Goal: Transaction & Acquisition: Purchase product/service

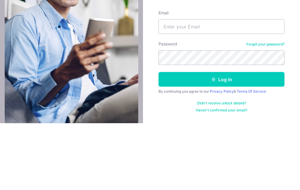
scroll to position [67, 0]
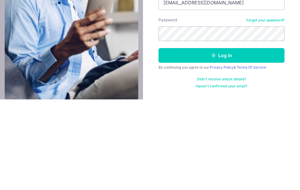
type input "Cynthiath.wu@gmail.com"
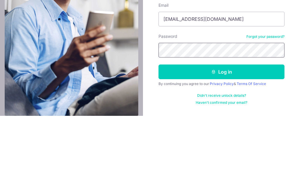
scroll to position [19, 0]
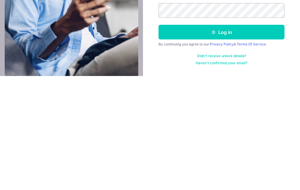
click at [202, 138] on button "Log in" at bounding box center [221, 145] width 126 height 15
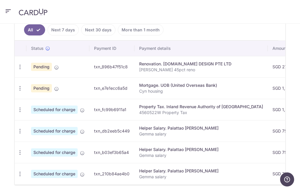
scroll to position [164, 0]
click at [22, 130] on icon "button" at bounding box center [20, 131] width 6 height 6
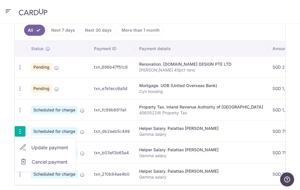
click at [60, 147] on span "Update payment" at bounding box center [51, 147] width 40 height 7
radio input "true"
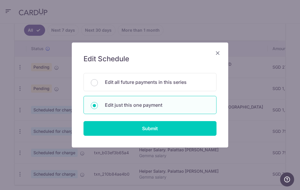
click at [109, 80] on p "Edit all future payments in this series" at bounding box center [157, 81] width 104 height 7
click at [98, 80] on input "Edit all future payments in this series" at bounding box center [94, 82] width 7 height 7
radio input "true"
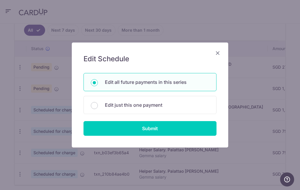
click at [149, 133] on input "Submit" at bounding box center [149, 128] width 133 height 15
radio input "true"
type input "754.00"
type input "Gemma salary"
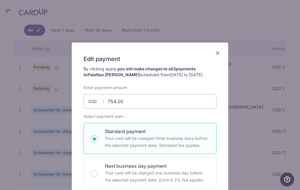
scroll to position [0, 0]
click at [217, 51] on icon "Close" at bounding box center [217, 52] width 7 height 7
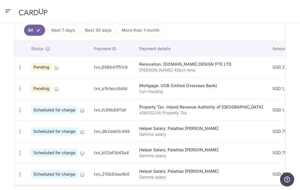
click at [71, 132] on span "Scheduled for charge" at bounding box center [54, 131] width 47 height 8
click at [166, 133] on p "Gemma salary" at bounding box center [201, 134] width 124 height 6
click at [23, 129] on icon "button" at bounding box center [20, 131] width 6 height 6
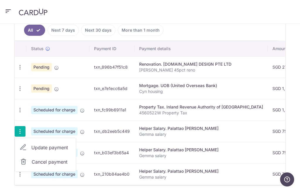
click at [84, 132] on div at bounding box center [150, 95] width 300 height 190
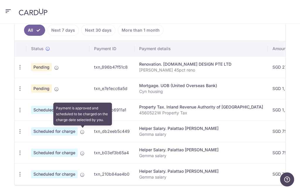
click at [82, 133] on icon at bounding box center [82, 131] width 5 height 5
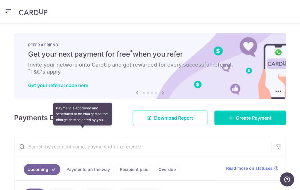
click at [11, 11] on icon "button" at bounding box center [8, 11] width 7 height 7
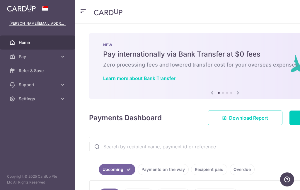
click at [65, 52] on link "Pay" at bounding box center [37, 56] width 75 height 14
click at [30, 66] on link "Payments" at bounding box center [37, 70] width 75 height 14
click at [61, 99] on icon at bounding box center [63, 99] width 6 height 6
click at [65, 54] on icon at bounding box center [63, 57] width 6 height 6
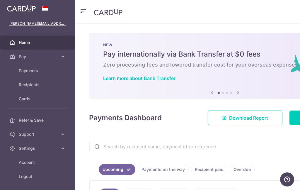
click at [37, 82] on span "Recipients" at bounding box center [38, 85] width 39 height 6
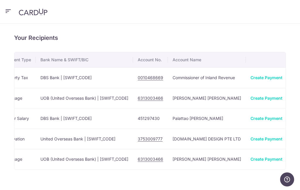
scroll to position [0, 123]
click at [294, 116] on icon "button" at bounding box center [297, 118] width 6 height 6
click at [258, 134] on span "View/Edit" at bounding box center [278, 134] width 40 height 7
click at [294, 75] on icon "button" at bounding box center [297, 78] width 6 height 6
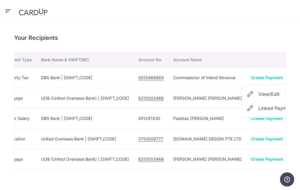
click at [258, 92] on span "View/Edit" at bounding box center [278, 93] width 40 height 7
click at [294, 97] on icon "button" at bounding box center [297, 98] width 6 height 6
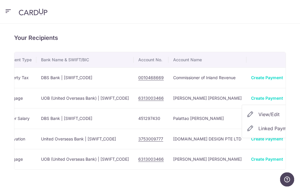
click at [258, 113] on span "View/Edit" at bounding box center [278, 114] width 40 height 7
click at [294, 99] on icon "button" at bounding box center [297, 98] width 6 height 6
click at [218, 30] on div at bounding box center [150, 95] width 300 height 190
click at [294, 96] on icon "button" at bounding box center [297, 98] width 6 height 6
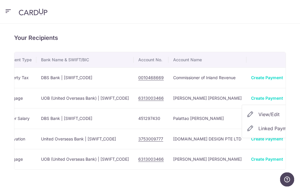
click at [239, 23] on div at bounding box center [150, 95] width 300 height 190
click at [294, 95] on icon "button" at bounding box center [297, 98] width 6 height 6
click at [241, 19] on div at bounding box center [150, 95] width 300 height 190
click at [294, 75] on icon "button" at bounding box center [297, 78] width 6 height 6
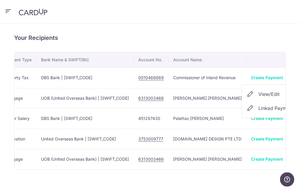
click at [258, 108] on span "Linked Payments" at bounding box center [276, 108] width 37 height 6
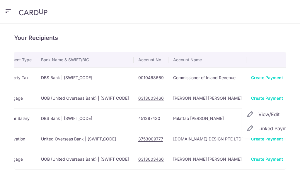
click at [258, 127] on span "Linked Payments" at bounding box center [276, 128] width 37 height 6
click at [294, 158] on icon "button" at bounding box center [297, 159] width 6 height 6
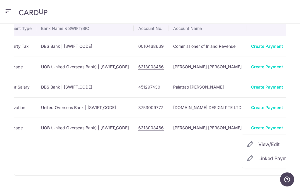
scroll to position [31, 0]
click at [258, 160] on span "Linked Payments" at bounding box center [276, 158] width 37 height 6
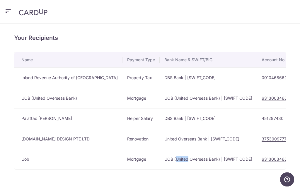
click at [210, 19] on header at bounding box center [150, 12] width 300 height 24
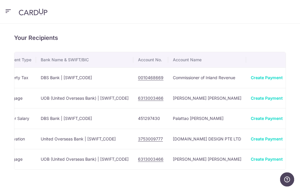
scroll to position [0, 123]
click at [287, 71] on td "View/Edit Linked Payments" at bounding box center [298, 77] width 23 height 20
click at [294, 75] on icon "button" at bounding box center [297, 78] width 6 height 6
click at [258, 92] on span "View/Edit" at bounding box center [278, 93] width 40 height 7
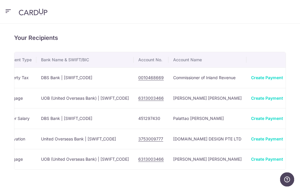
click at [294, 75] on icon "button" at bounding box center [297, 78] width 6 height 6
click at [258, 109] on span "Linked Payments" at bounding box center [276, 108] width 37 height 6
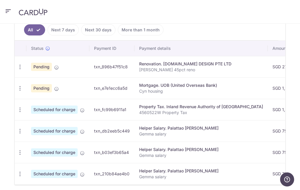
scroll to position [164, 0]
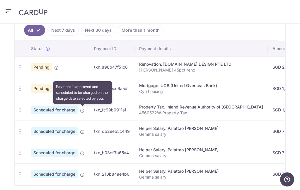
click at [82, 109] on icon at bounding box center [82, 110] width 5 height 5
click at [20, 109] on icon "button" at bounding box center [20, 110] width 6 height 6
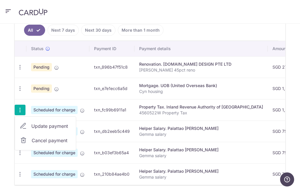
click at [205, 15] on div at bounding box center [150, 95] width 300 height 190
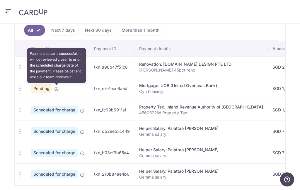
click at [56, 88] on icon at bounding box center [56, 89] width 5 height 5
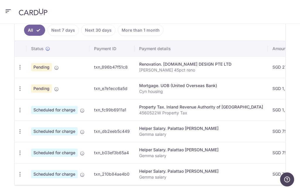
click at [208, 14] on header at bounding box center [150, 12] width 300 height 24
click at [22, 87] on icon "button" at bounding box center [20, 88] width 6 height 6
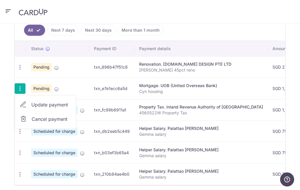
click at [51, 107] on span "Update payment" at bounding box center [51, 104] width 40 height 7
type input "1,923.52"
radio input "true"
type input "02/11/2025"
type input "Cyn housing"
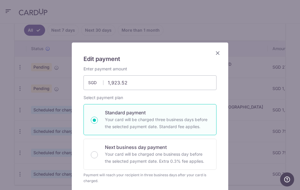
scroll to position [0, 0]
click at [216, 52] on icon "Close" at bounding box center [217, 52] width 7 height 7
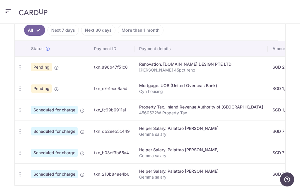
click at [47, 133] on span "Scheduled for charge" at bounding box center [54, 131] width 47 height 8
click at [20, 130] on icon "button" at bounding box center [20, 131] width 6 height 6
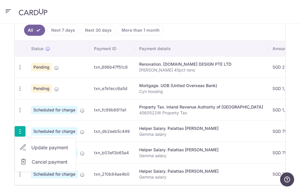
click at [55, 150] on span "Update payment" at bounding box center [51, 147] width 40 height 7
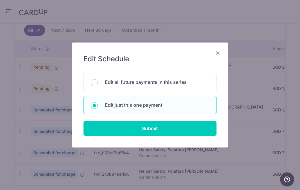
click at [217, 50] on icon "Close" at bounding box center [217, 52] width 7 height 7
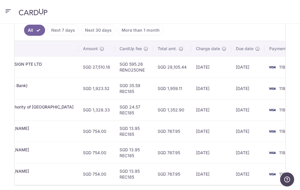
scroll to position [0, 189]
click at [231, 130] on td "15/11/2025" at bounding box center [247, 130] width 33 height 21
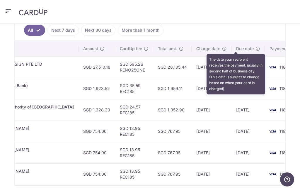
click at [255, 47] on icon at bounding box center [257, 48] width 5 height 5
click at [229, 7] on header at bounding box center [150, 12] width 300 height 24
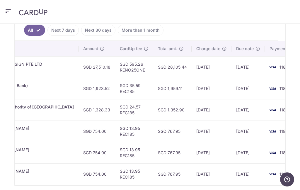
click at [143, 30] on link "More than 1 month" at bounding box center [141, 30] width 46 height 11
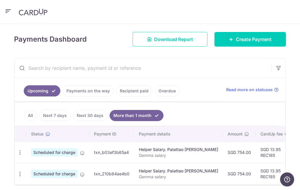
scroll to position [78, 0]
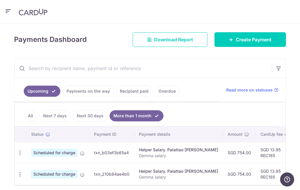
click at [93, 112] on link "Next 30 days" at bounding box center [90, 115] width 34 height 11
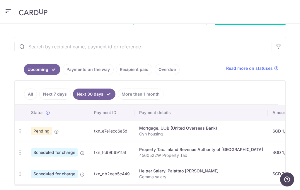
scroll to position [99, 0]
click at [19, 131] on icon "button" at bounding box center [20, 131] width 6 height 6
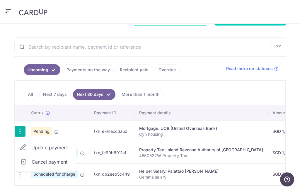
click at [57, 147] on span "Update payment" at bounding box center [51, 147] width 40 height 7
radio input "true"
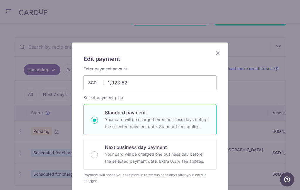
scroll to position [0, 0]
click at [220, 53] on icon "Close" at bounding box center [217, 52] width 7 height 7
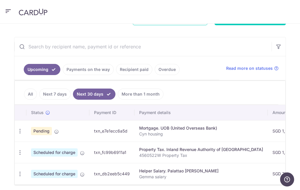
scroll to position [99, 0]
click at [21, 152] on icon "button" at bounding box center [20, 152] width 6 height 6
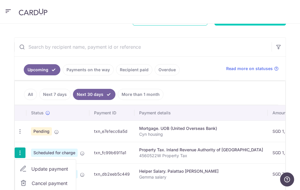
click at [54, 171] on span "Update payment" at bounding box center [51, 168] width 40 height 7
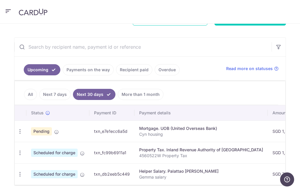
type input "1,328.33"
radio input "true"
type input "09/11/2025"
type input "4560522W"
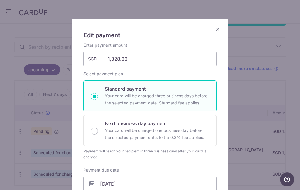
scroll to position [23, 0]
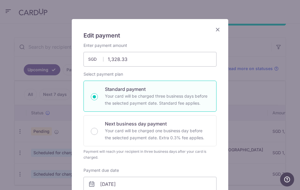
click at [216, 30] on icon "Close" at bounding box center [217, 29] width 7 height 7
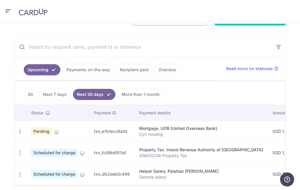
click at [142, 95] on link "More than 1 month" at bounding box center [141, 94] width 46 height 11
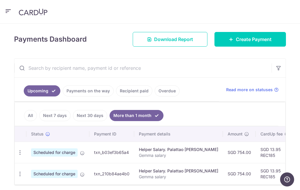
scroll to position [78, 0]
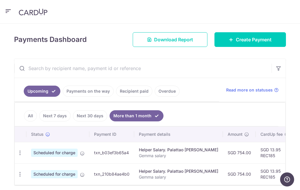
click at [198, 110] on ul "All Next 7 days Next 30 days More than 1 month" at bounding box center [146, 114] width 263 height 24
click at [8, 10] on icon "button" at bounding box center [8, 11] width 7 height 7
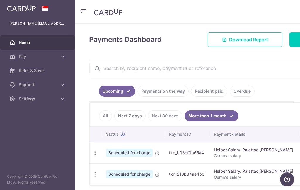
click at [27, 41] on span "Home" at bounding box center [38, 42] width 39 height 6
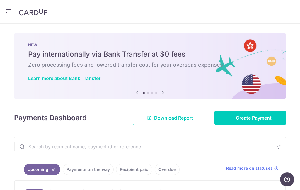
click at [237, 119] on span "Create Payment" at bounding box center [253, 117] width 36 height 7
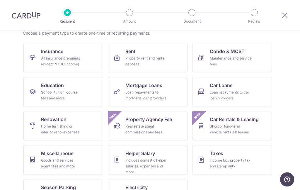
scroll to position [49, 0]
click at [147, 91] on div "Loan repayments to mortgage loan providers" at bounding box center [146, 96] width 42 height 12
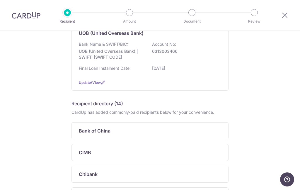
scroll to position [152, 0]
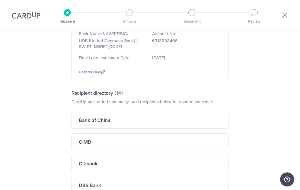
click at [86, 74] on span "Update/View" at bounding box center [90, 72] width 22 height 4
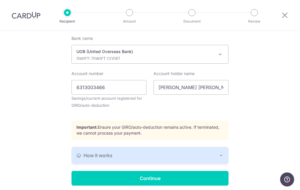
scroll to position [158, 0]
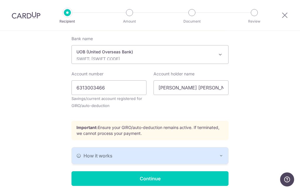
click at [222, 156] on icon "button" at bounding box center [221, 155] width 5 height 5
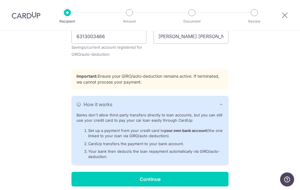
scroll to position [209, 0]
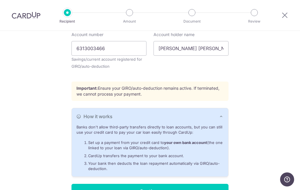
click at [224, 118] on button "How it works" at bounding box center [150, 116] width 156 height 16
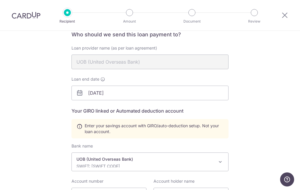
scroll to position [58, 0]
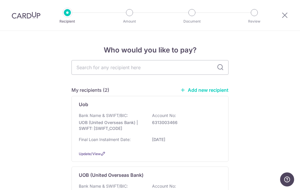
click at [86, 156] on span "Update/View" at bounding box center [90, 153] width 22 height 4
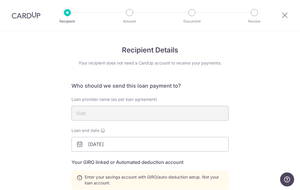
click at [80, 144] on icon at bounding box center [79, 143] width 7 height 7
click at [80, 145] on icon at bounding box center [79, 143] width 7 height 7
click at [84, 143] on input "01/06/2026" at bounding box center [149, 144] width 157 height 15
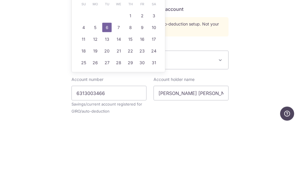
scroll to position [87, 0]
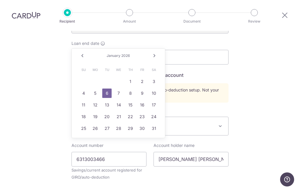
click at [39, 31] on div "Recipient Details Your recipient does not need a CardUp account to receive your…" at bounding box center [150, 114] width 300 height 340
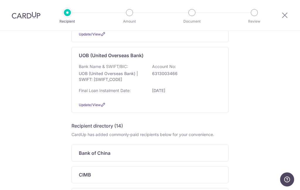
scroll to position [120, 0]
click at [88, 106] on span "Update/View" at bounding box center [90, 104] width 22 height 4
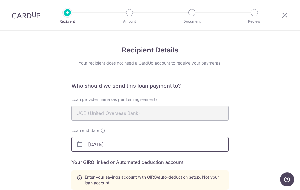
click at [80, 147] on input "[DATE]" at bounding box center [149, 144] width 157 height 15
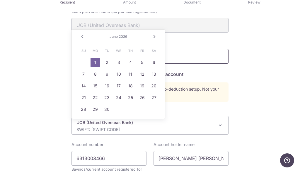
scroll to position [70, 0]
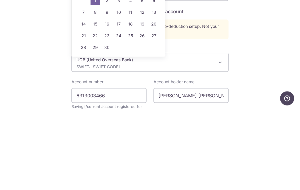
click at [258, 25] on div "Recipient Details Your recipient does not need a CardUp account to receive your…" at bounding box center [150, 131] width 300 height 340
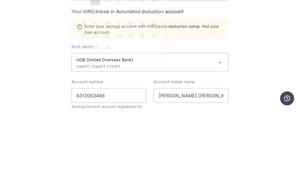
scroll to position [23, 0]
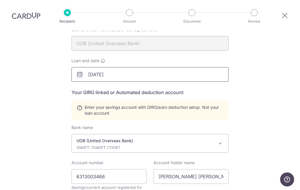
click at [77, 67] on input "[DATE]" at bounding box center [149, 74] width 157 height 15
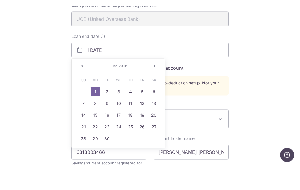
click at [85, 87] on link "Prev" at bounding box center [82, 90] width 7 height 7
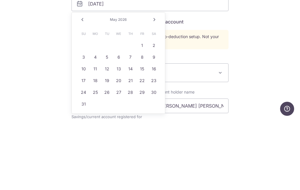
click at [145, 111] on link "1" at bounding box center [141, 115] width 9 height 9
type input "[DATE]"
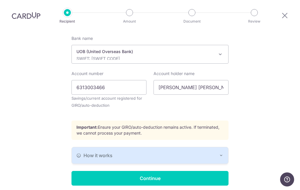
scroll to position [158, 0]
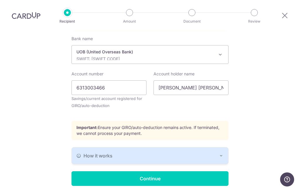
click at [148, 171] on input "Continue" at bounding box center [149, 178] width 157 height 15
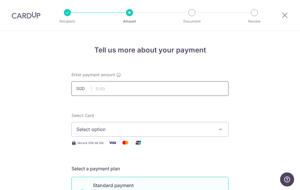
click at [124, 88] on input "text" at bounding box center [149, 88] width 157 height 15
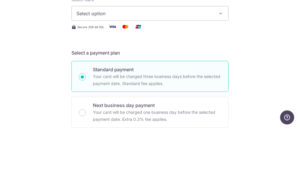
scroll to position [56, 0]
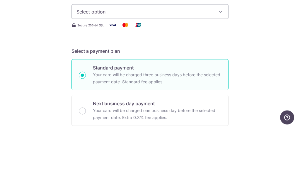
click at [217, 66] on button "Select option" at bounding box center [149, 73] width 157 height 15
type input "1,923.52"
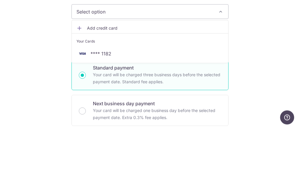
scroll to position [23, 0]
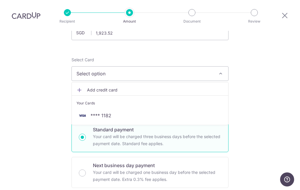
click at [96, 112] on span "**** 1182" at bounding box center [100, 115] width 21 height 7
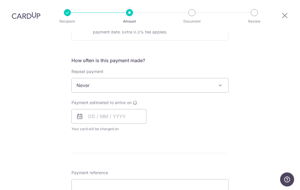
scroll to position [206, 0]
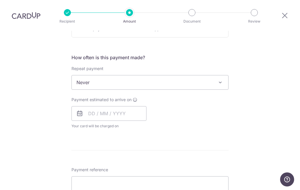
click at [221, 79] on span at bounding box center [219, 82] width 7 height 7
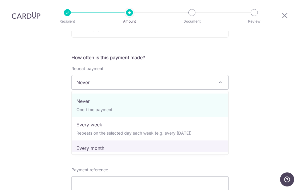
select select "3"
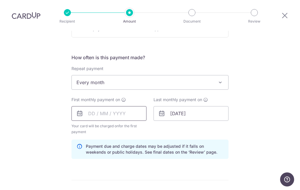
click at [89, 106] on input "text" at bounding box center [108, 113] width 75 height 15
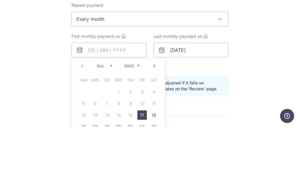
click at [152, 125] on link "Next" at bounding box center [154, 128] width 7 height 7
click at [266, 26] on div "Tell us more about your payment Enter payment amount SGD 1,923.52 1923.52 Selec…" at bounding box center [150, 105] width 300 height 561
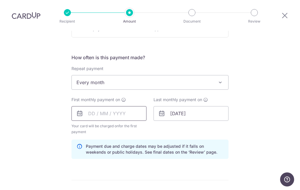
click at [83, 106] on input "text" at bounding box center [108, 113] width 75 height 15
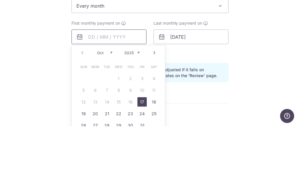
scroll to position [221, 0]
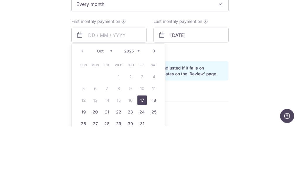
click at [157, 111] on link "Next" at bounding box center [154, 114] width 7 height 7
click at [153, 111] on link "Next" at bounding box center [154, 114] width 7 height 7
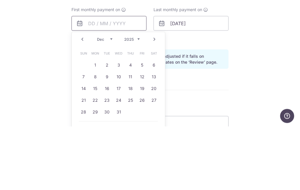
scroll to position [239, 0]
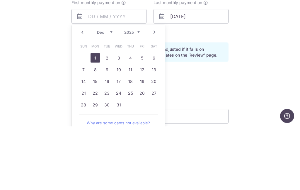
click at [97, 116] on link "1" at bounding box center [94, 120] width 9 height 9
type input "[DATE]"
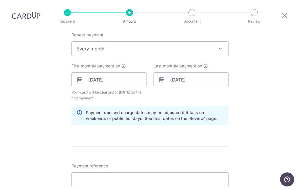
click at [162, 76] on icon at bounding box center [161, 79] width 7 height 7
click at [197, 72] on input "05/01/2026" at bounding box center [190, 79] width 75 height 15
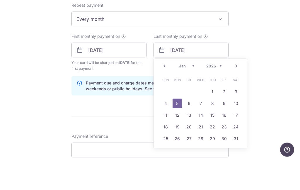
click at [238, 88] on div "Prev Next Jan Feb Mar Apr May Jun Jul Aug Sep Oct Nov Dec 2024 2025 2026 2027 2…" at bounding box center [200, 95] width 93 height 14
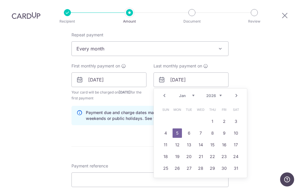
click at [236, 92] on link "Next" at bounding box center [236, 95] width 7 height 7
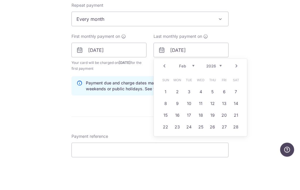
click at [236, 92] on link "Next" at bounding box center [236, 95] width 7 height 7
click at [234, 92] on link "Next" at bounding box center [236, 95] width 7 height 7
click at [235, 92] on link "Next" at bounding box center [236, 95] width 7 height 7
click at [282, 28] on div "Tell us more about your payment Enter payment amount SGD 1,923.52 1923.52 Selec…" at bounding box center [150, 71] width 300 height 561
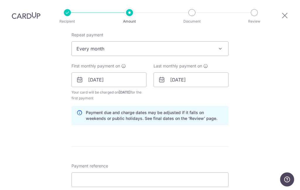
click at [205, 63] on icon at bounding box center [205, 65] width 5 height 5
click at [266, 68] on div "Tell us more about your payment Enter payment amount SGD 1,923.52 1923.52 Selec…" at bounding box center [150, 71] width 300 height 561
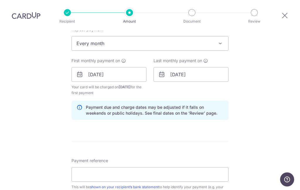
scroll to position [244, 0]
click at [80, 71] on icon at bounding box center [79, 74] width 7 height 7
click at [83, 67] on input "[DATE]" at bounding box center [108, 74] width 75 height 15
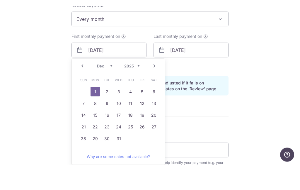
click at [276, 24] on div "Tell us more about your payment Enter payment amount SGD 1,923.52 1923.52 Selec…" at bounding box center [150, 66] width 300 height 561
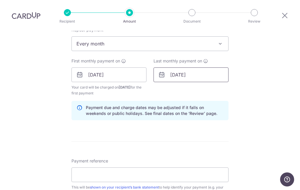
click at [161, 67] on input "05/01/2026" at bounding box center [190, 74] width 75 height 15
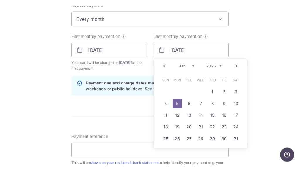
click at [192, 88] on select "Jan Feb Mar Apr May Jun Jul Aug Sep Oct Nov Dec" at bounding box center [187, 90] width 16 height 5
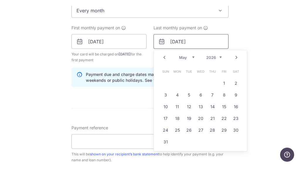
scroll to position [253, 0]
click at [207, 59] on input "05/01/2026" at bounding box center [190, 66] width 75 height 15
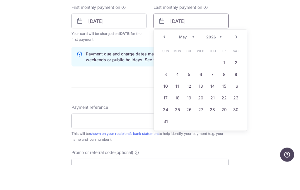
scroll to position [269, 0]
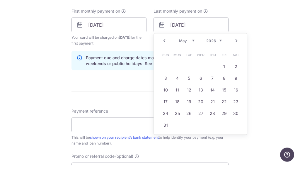
click at [37, 31] on div "Tell us more about your payment Enter payment amount SGD 1,923.52 1923.52 Selec…" at bounding box center [150, 41] width 300 height 561
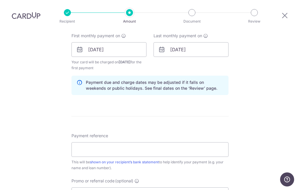
click at [207, 9] on div "How often is this payment made? Repeat payment Never Every week Every month Eve…" at bounding box center [149, 44] width 157 height 109
click at [204, 33] on icon at bounding box center [205, 35] width 5 height 5
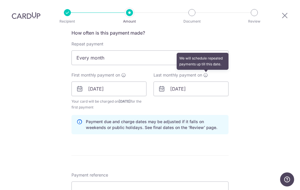
scroll to position [227, 0]
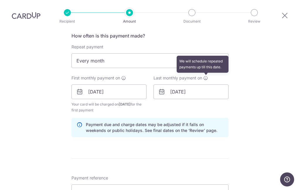
click at [205, 75] on icon at bounding box center [205, 77] width 5 height 5
click at [161, 84] on input "05/01/2026" at bounding box center [190, 91] width 75 height 15
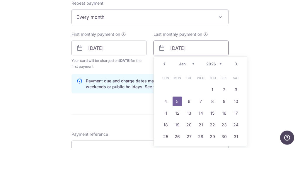
scroll to position [217, 0]
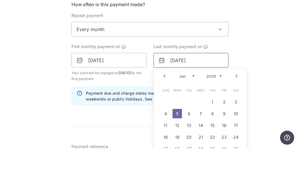
click at [202, 94] on input "05/01/2026" at bounding box center [190, 101] width 75 height 15
type input "0"
type input "01052026"
click at [273, 23] on div "Tell us more about your payment Enter payment amount SGD 1,923.52 1923.52 Selec…" at bounding box center [150, 94] width 300 height 561
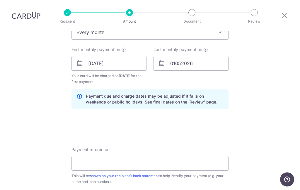
scroll to position [271, 0]
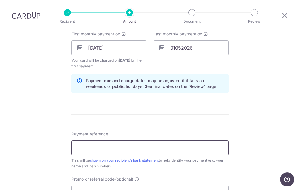
click at [128, 140] on input "Payment reference" at bounding box center [149, 147] width 157 height 15
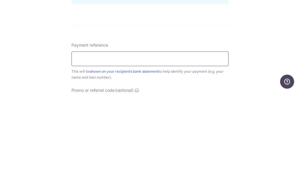
scroll to position [257, 0]
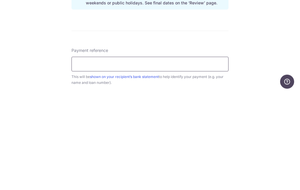
click at [119, 154] on input "Payment reference" at bounding box center [149, 161] width 157 height 15
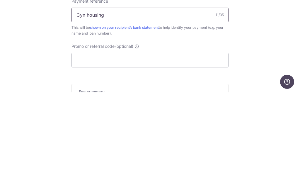
scroll to position [311, 0]
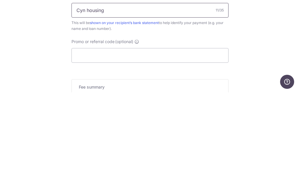
type input "Cyn housing"
click at [141, 145] on input "Promo or referral code (optional)" at bounding box center [149, 152] width 157 height 15
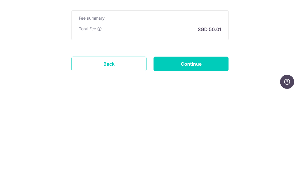
scroll to position [405, 0]
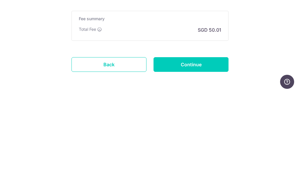
type input "REC185"
click at [194, 154] on input "Continue" at bounding box center [190, 161] width 75 height 15
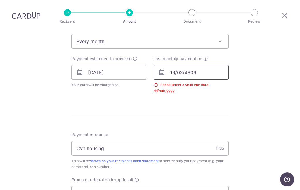
click at [199, 65] on input "19/02/4906" at bounding box center [190, 72] width 75 height 15
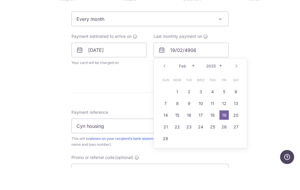
click at [237, 81] on div "Prev Next Jan Feb Mar Apr May Jun Jul Aug Sep Oct Nov Dec 2025 2026 2027 2028 2…" at bounding box center [200, 88] width 93 height 14
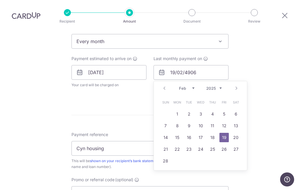
click at [237, 41] on div "Tell us more about your payment Enter payment amount SGD 1,923.52 1923.52 Selec…" at bounding box center [150, 66] width 300 height 564
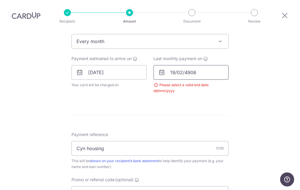
click at [200, 65] on input "19/02/4906" at bounding box center [190, 72] width 75 height 15
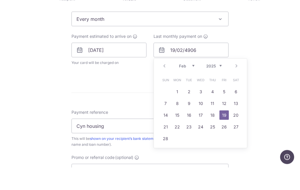
click at [234, 81] on div "Prev Next Jan Feb Mar Apr May Jun Jul Aug Sep Oct Nov Dec 2025 2026 2027 2028 2…" at bounding box center [200, 88] width 93 height 14
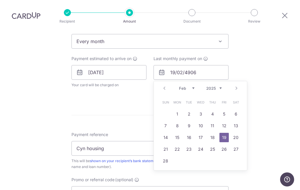
click at [231, 56] on div "Last monthly payment on 19/02/4906 Prev Next Jan Feb Mar Apr May Jun Jul Aug Se…" at bounding box center [191, 75] width 82 height 38
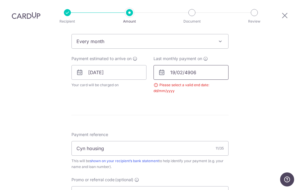
click at [196, 65] on input "19/02/4906" at bounding box center [190, 72] width 75 height 15
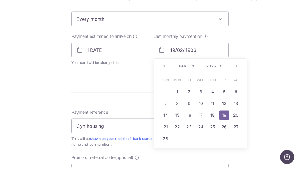
click at [194, 86] on select "Jan Feb Mar Apr May Jun [DATE] Aug Sep Oct Nov Dec" at bounding box center [187, 88] width 16 height 5
click at [214, 86] on select "2025 2026 2027 2028 2029 2030 2031 2032 2033 2034 2035" at bounding box center [214, 88] width 16 height 5
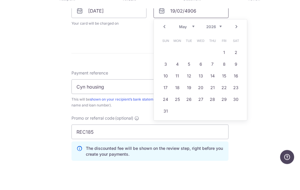
scroll to position [286, 0]
click at [226, 69] on link "1" at bounding box center [223, 73] width 9 height 9
type input "[DATE]"
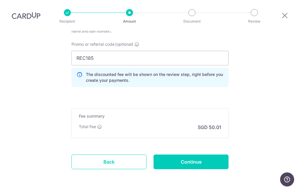
scroll to position [405, 0]
click at [192, 154] on input "Continue" at bounding box center [190, 161] width 75 height 15
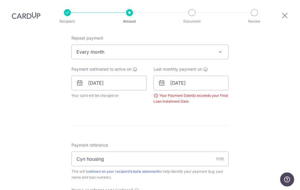
click at [156, 92] on div "Your Payment Date(s) exceeds your Final Loan Instalment Date." at bounding box center [190, 98] width 75 height 12
click at [158, 92] on div "Your Payment Date(s) exceeds your Final Loan Instalment Date." at bounding box center [190, 98] width 75 height 12
click at [160, 92] on div "Your Payment Date(s) exceeds your Final Loan Instalment Date." at bounding box center [190, 98] width 75 height 12
click at [154, 92] on div "Your Payment Date(s) exceeds your Final Loan Instalment Date." at bounding box center [190, 98] width 75 height 12
click at [186, 92] on div "Your Payment Date(s) exceeds your Final Loan Instalment Date." at bounding box center [190, 98] width 75 height 12
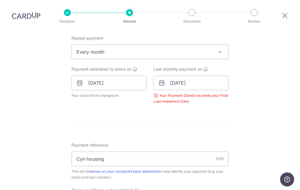
click at [156, 92] on div "Your Payment Date(s) exceeds your Final Loan Instalment Date." at bounding box center [190, 98] width 75 height 12
click at [158, 92] on div "Your Payment Date(s) exceeds your Final Loan Instalment Date." at bounding box center [190, 98] width 75 height 12
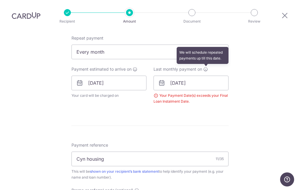
click at [206, 67] on icon at bounding box center [205, 69] width 5 height 5
click at [204, 75] on input "[DATE]" at bounding box center [190, 82] width 75 height 15
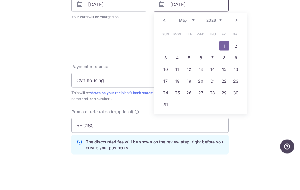
scroll to position [283, 0]
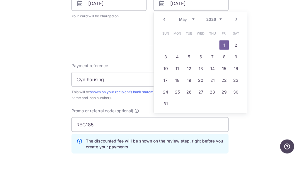
click at [225, 73] on link "1" at bounding box center [223, 77] width 9 height 9
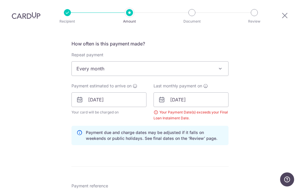
scroll to position [219, 0]
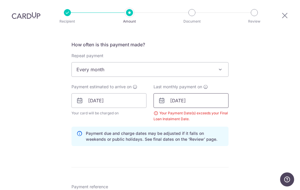
click at [199, 93] on input "[DATE]" at bounding box center [190, 100] width 75 height 15
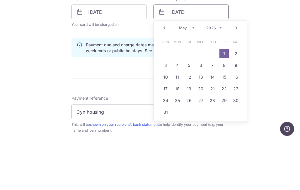
scroll to position [260, 0]
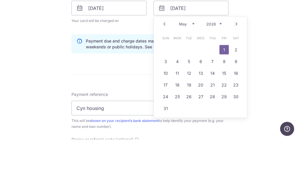
click at [179, 107] on link "4" at bounding box center [176, 111] width 9 height 9
type input "04/05/2026"
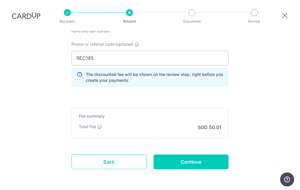
scroll to position [405, 0]
click at [187, 154] on input "Continue" at bounding box center [190, 161] width 75 height 15
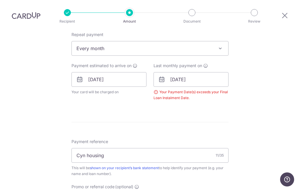
scroll to position [236, 0]
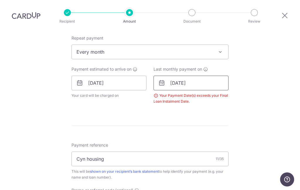
click at [159, 75] on input "04/05/2026" at bounding box center [190, 82] width 75 height 15
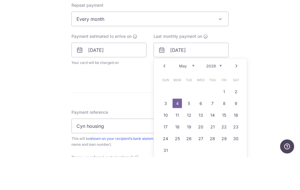
click at [234, 95] on link "Next" at bounding box center [236, 98] width 7 height 7
click at [233, 95] on link "Next" at bounding box center [236, 98] width 7 height 7
click at [236, 95] on link "Next" at bounding box center [236, 98] width 7 height 7
click at [274, 31] on div "Tell us more about your payment Enter payment amount SGD 1,923.52 1923.52 Selec…" at bounding box center [150, 77] width 300 height 564
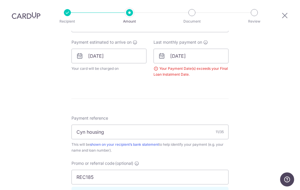
scroll to position [259, 0]
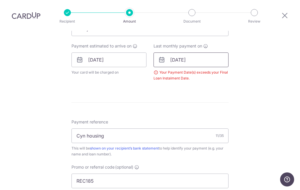
click at [200, 52] on input "04/05/2026" at bounding box center [190, 59] width 75 height 15
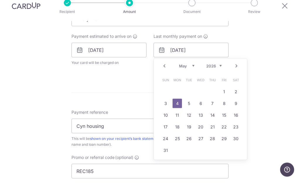
click at [234, 72] on link "Next" at bounding box center [236, 75] width 7 height 7
click at [235, 72] on link "Next" at bounding box center [236, 75] width 7 height 7
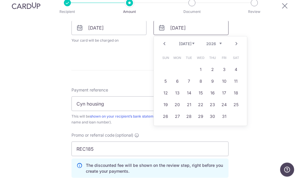
scroll to position [287, 0]
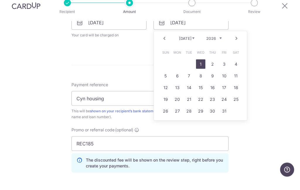
click at [201, 69] on link "1" at bounding box center [200, 73] width 9 height 9
type input "01/07/2026"
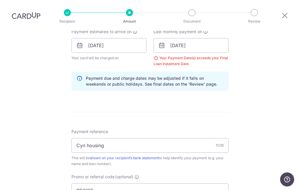
scroll to position [274, 0]
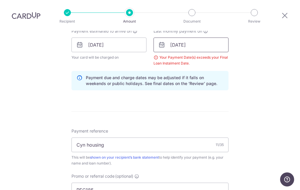
click at [198, 37] on input "01/07/2026" at bounding box center [190, 44] width 75 height 15
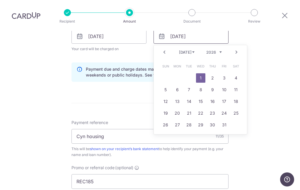
scroll to position [286, 0]
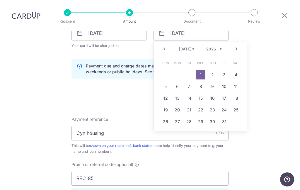
click at [275, 26] on div "Tell us more about your payment Enter payment amount SGD 1,923.52 1923.52 Selec…" at bounding box center [150, 39] width 300 height 588
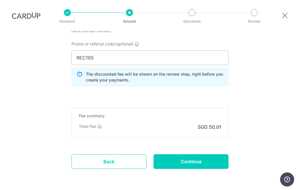
scroll to position [405, 0]
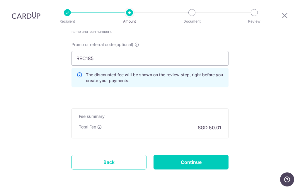
click at [190, 154] on input "Continue" at bounding box center [190, 161] width 75 height 15
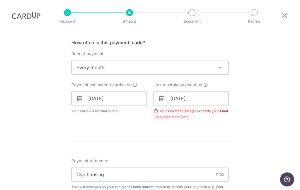
scroll to position [200, 0]
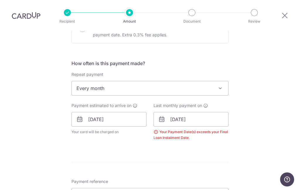
click at [200, 102] on span "Last monthly payment on" at bounding box center [177, 105] width 49 height 6
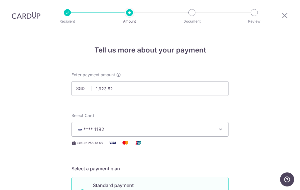
scroll to position [0, 0]
select select "3"
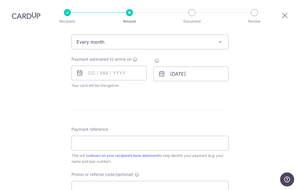
scroll to position [255, 0]
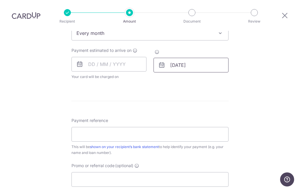
click at [193, 58] on input "[DATE]" at bounding box center [190, 65] width 75 height 15
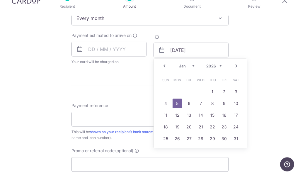
click at [271, 25] on div "Tell us more about your payment Enter payment amount SGD Select Card Select opt…" at bounding box center [150, 41] width 300 height 531
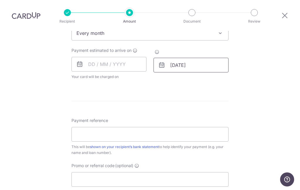
click at [185, 58] on input "05/01/2026" at bounding box center [190, 65] width 75 height 15
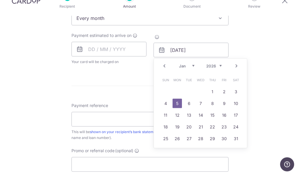
click at [195, 78] on div "Jan Feb Mar Apr May Jun Jul Aug Sep Oct Nov Dec 2025 2026 2027 2028 2029 2030 2…" at bounding box center [200, 80] width 43 height 5
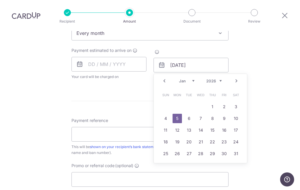
click at [192, 78] on select "Jan Feb Mar Apr May Jun [DATE] Aug Sep Oct Nov Dec" at bounding box center [187, 80] width 16 height 5
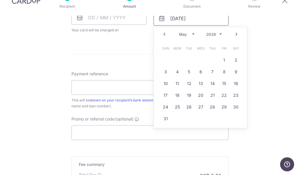
scroll to position [290, 0]
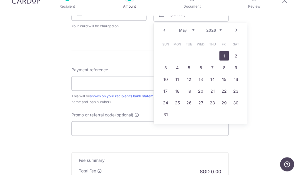
click at [226, 66] on link "1" at bounding box center [223, 70] width 9 height 9
type input "01/05/2026"
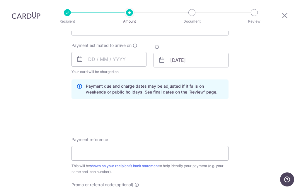
scroll to position [259, 0]
click at [89, 52] on input "text" at bounding box center [108, 59] width 75 height 15
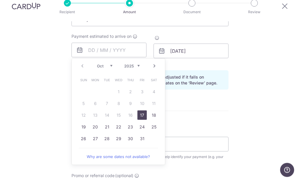
click at [157, 72] on link "Next" at bounding box center [154, 75] width 7 height 7
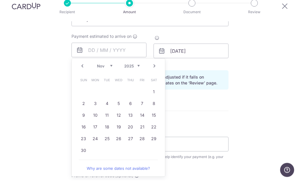
click at [152, 72] on link "Next" at bounding box center [154, 75] width 7 height 7
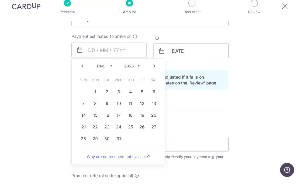
click at [152, 72] on link "Next" at bounding box center [154, 75] width 7 height 7
click at [85, 72] on link "Prev" at bounding box center [82, 75] width 7 height 7
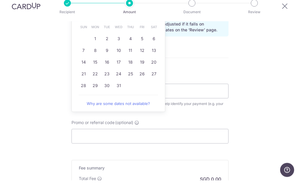
scroll to position [313, 0]
click at [96, 43] on link "1" at bounding box center [94, 47] width 9 height 9
type input "01/12/2025"
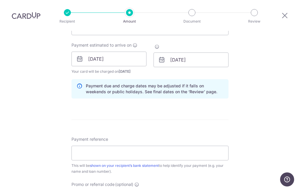
scroll to position [272, 0]
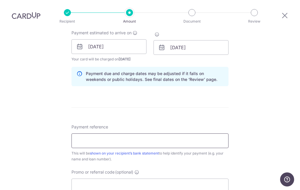
click at [89, 133] on input "Payment reference" at bounding box center [149, 140] width 157 height 15
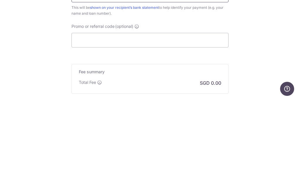
scroll to position [324, 0]
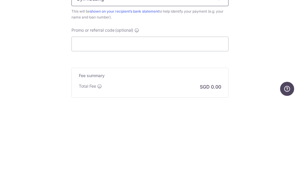
type input "Cyn housing"
click at [116, 127] on input "Promo or referral code (optional)" at bounding box center [149, 134] width 157 height 15
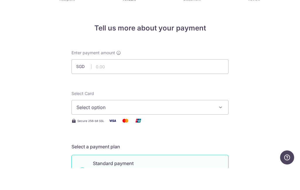
scroll to position [0, 0]
type input "REC185"
click at [113, 81] on input "text" at bounding box center [149, 88] width 157 height 15
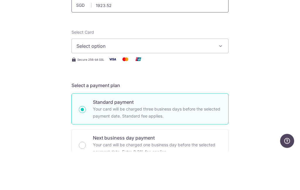
scroll to position [45, 0]
click at [218, 81] on icon "button" at bounding box center [220, 84] width 6 height 6
type input "1,923.52"
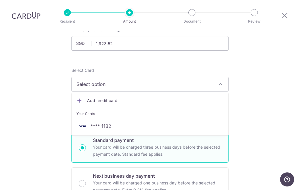
click at [124, 122] on span "**** 1182" at bounding box center [149, 125] width 147 height 7
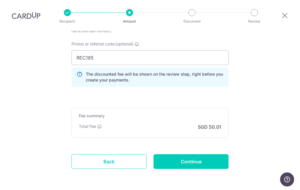
scroll to position [400, 0]
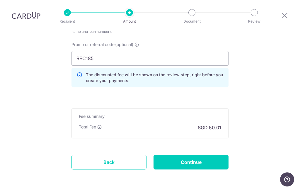
click at [192, 154] on input "Continue" at bounding box center [190, 161] width 75 height 15
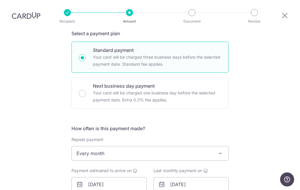
scroll to position [140, 0]
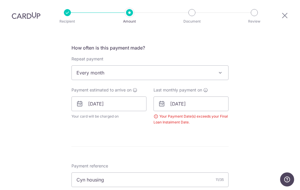
scroll to position [226, 0]
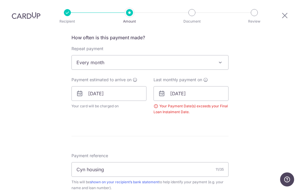
click at [202, 77] on span "Last monthly payment on" at bounding box center [177, 80] width 49 height 6
click at [202, 53] on div "How often is this payment made? Repeat payment Never Every week Every month Eve…" at bounding box center [149, 76] width 157 height 85
click at [201, 86] on input "[DATE]" at bounding box center [190, 93] width 75 height 15
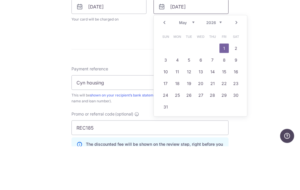
scroll to position [270, 0]
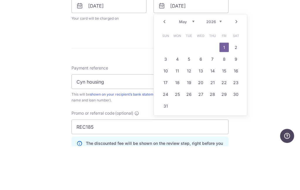
click at [180, 109] on link "11" at bounding box center [176, 113] width 9 height 9
type input "[DATE]"
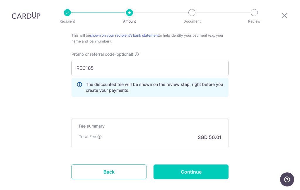
scroll to position [396, 0]
click at [191, 164] on input "Continue" at bounding box center [190, 171] width 75 height 15
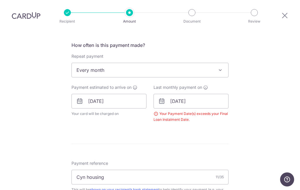
scroll to position [223, 0]
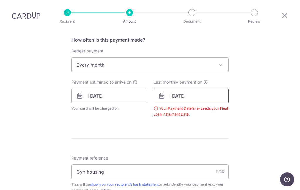
click at [165, 88] on input "[DATE]" at bounding box center [190, 95] width 75 height 15
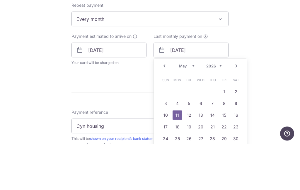
click at [192, 109] on select "Jan Feb Mar Apr May Jun [DATE] Aug Sep Oct Nov Dec" at bounding box center [187, 111] width 16 height 5
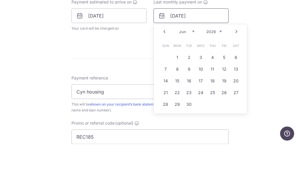
scroll to position [259, 0]
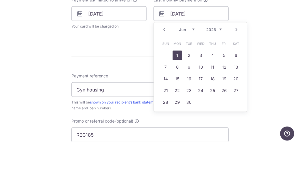
click at [176, 96] on link "1" at bounding box center [176, 100] width 9 height 9
type input "[DATE]"
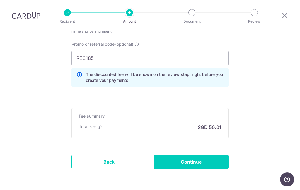
scroll to position [405, 0]
click at [187, 154] on input "Continue" at bounding box center [190, 161] width 75 height 15
click at [189, 154] on input "Continue" at bounding box center [190, 161] width 75 height 15
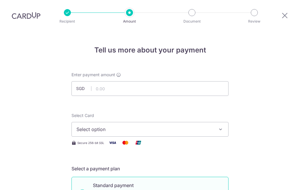
scroll to position [23, 0]
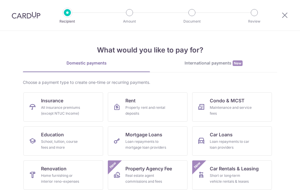
click at [124, 175] on link "Property Agency Fee Real estate agent commissions and fees New" at bounding box center [148, 174] width 80 height 29
click at [175, 140] on link "Mortgage Loans Loan repayments to mortgage loan providers" at bounding box center [148, 140] width 80 height 29
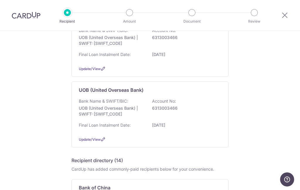
scroll to position [87, 0]
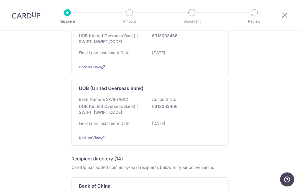
click at [85, 140] on span "Update/View" at bounding box center [90, 137] width 22 height 4
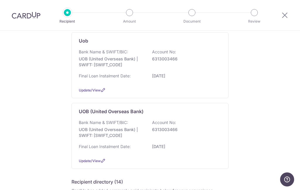
click at [98, 163] on span "Update/View" at bounding box center [90, 160] width 22 height 4
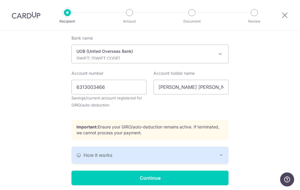
scroll to position [158, 0]
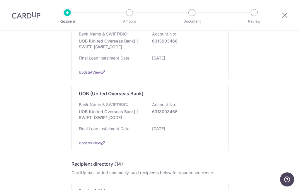
scroll to position [82, 0]
click at [97, 144] on span "Update/View" at bounding box center [90, 142] width 22 height 4
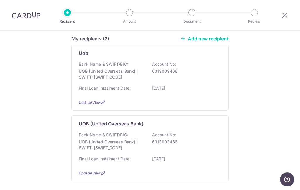
scroll to position [52, 0]
click at [83, 104] on span "Update/View" at bounding box center [90, 101] width 22 height 4
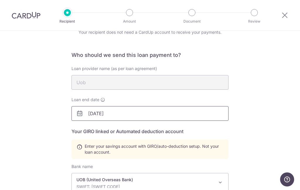
click at [124, 112] on input "01/06/2026" at bounding box center [149, 113] width 157 height 15
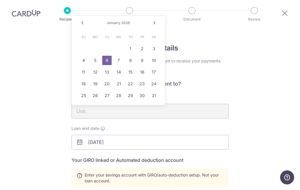
click at [154, 21] on link "Next" at bounding box center [154, 24] width 7 height 7
click at [153, 25] on link "Next" at bounding box center [154, 24] width 7 height 7
click at [152, 25] on link "Next" at bounding box center [154, 24] width 7 height 7
click at [151, 25] on link "Next" at bounding box center [154, 24] width 7 height 7
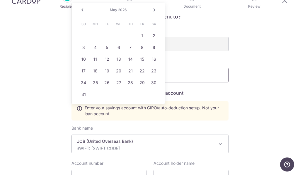
scroll to position [54, 0]
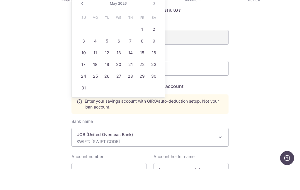
click at [143, 46] on link "1" at bounding box center [141, 50] width 9 height 9
type input "[DATE]"
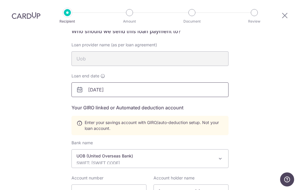
click at [123, 82] on input "[DATE]" at bounding box center [149, 89] width 157 height 15
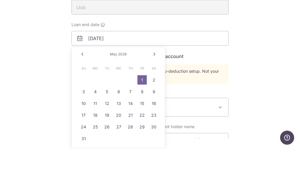
click at [259, 32] on div "Recipient Details Your recipient does not need a CardUp account to receive your…" at bounding box center [150, 137] width 300 height 340
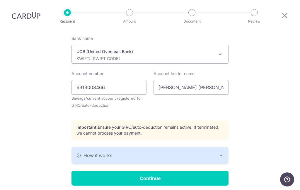
scroll to position [158, 0]
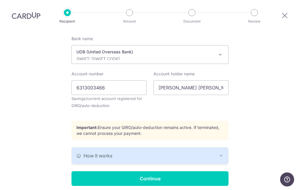
click at [150, 171] on input "Continue" at bounding box center [149, 178] width 157 height 15
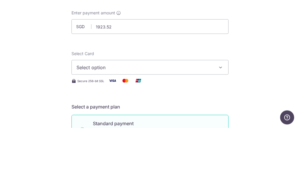
type input "1,923.52"
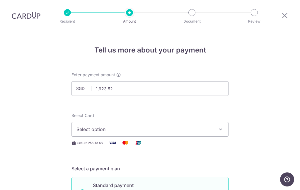
click at [221, 126] on icon "button" at bounding box center [220, 129] width 6 height 6
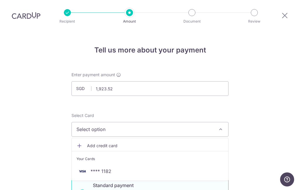
click at [112, 167] on span "**** 1182" at bounding box center [149, 170] width 147 height 7
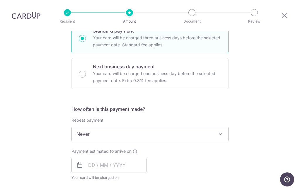
scroll to position [166, 0]
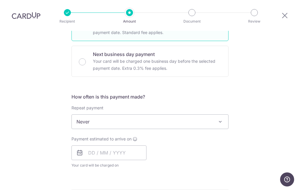
click at [218, 118] on span at bounding box center [219, 121] width 7 height 7
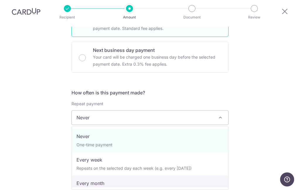
select select "3"
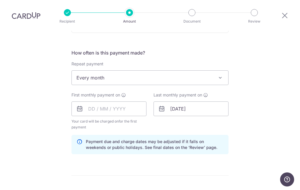
scroll to position [214, 0]
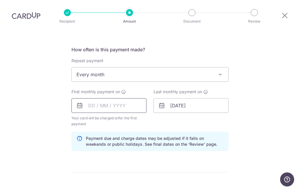
click at [75, 98] on input "text" at bounding box center [108, 105] width 75 height 15
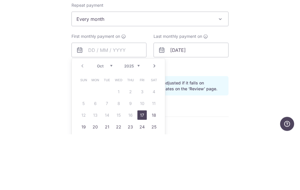
click at [110, 119] on select "Oct Nov Dec" at bounding box center [105, 121] width 16 height 5
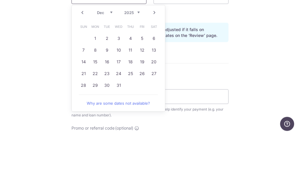
scroll to position [267, 0]
click at [95, 88] on link "1" at bounding box center [94, 92] width 9 height 9
type input "[DATE]"
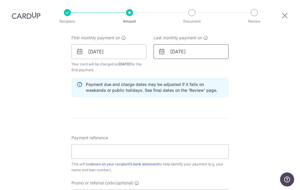
click at [157, 44] on input "[DATE]" at bounding box center [190, 51] width 75 height 15
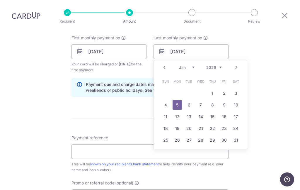
click at [191, 65] on select "Jan Feb Mar Apr May Jun [DATE] Aug Sep Oct Nov Dec" at bounding box center [187, 67] width 16 height 5
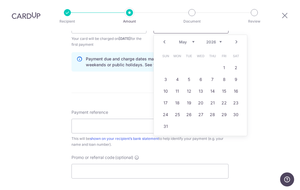
scroll to position [304, 0]
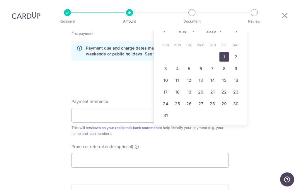
click at [224, 52] on link "1" at bounding box center [223, 56] width 9 height 9
type input "[DATE]"
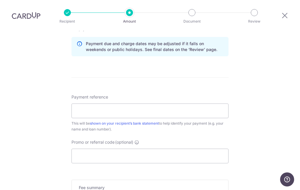
scroll to position [315, 0]
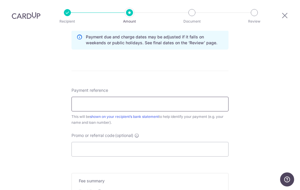
click at [162, 97] on input "Payment reference" at bounding box center [149, 104] width 157 height 15
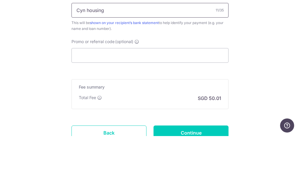
scroll to position [355, 0]
type input "Cyn housing"
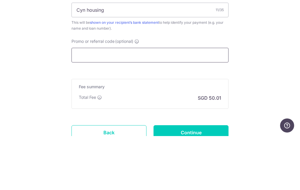
click at [164, 101] on input "Promo or referral code (optional)" at bounding box center [149, 108] width 157 height 15
type input "4"
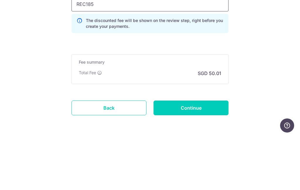
scroll to position [405, 0]
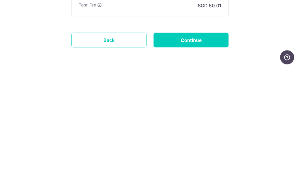
type input "REC185"
click at [191, 154] on input "Continue" at bounding box center [190, 161] width 75 height 15
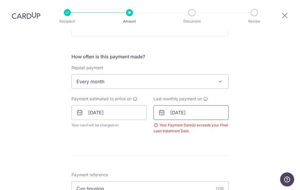
click at [169, 105] on input "01/05/2026" at bounding box center [190, 112] width 75 height 15
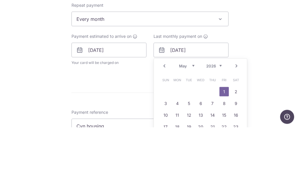
click at [272, 25] on div "Tell us more about your payment Enter payment amount SGD 1,923.52 1923.52 Selec…" at bounding box center [150, 106] width 300 height 564
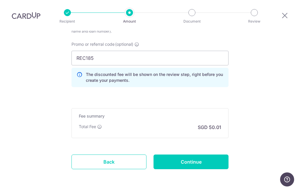
scroll to position [381, 0]
click at [110, 154] on link "Back" at bounding box center [108, 161] width 75 height 15
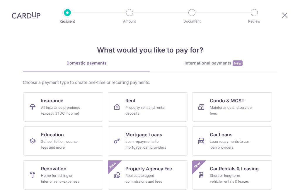
click at [153, 142] on div "Loan repayments to mortgage loan providers" at bounding box center [146, 144] width 42 height 12
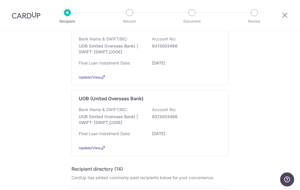
scroll to position [78, 0]
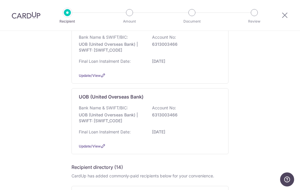
click at [102, 78] on icon at bounding box center [103, 75] width 5 height 5
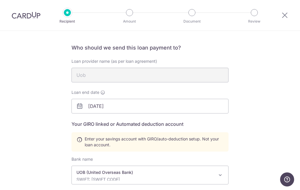
scroll to position [39, 0]
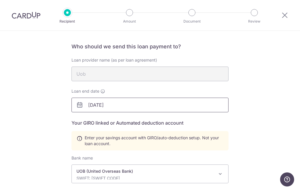
click at [84, 106] on input "01/06/2026" at bounding box center [149, 104] width 157 height 15
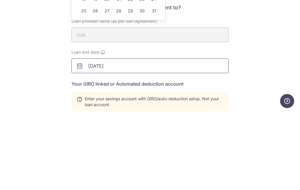
scroll to position [0, 0]
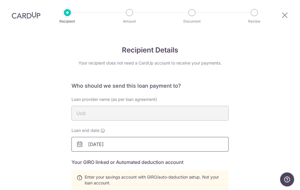
click at [127, 145] on input "01/06/2026" at bounding box center [149, 144] width 157 height 15
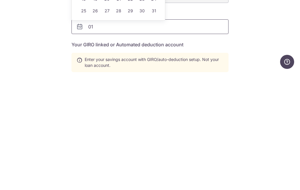
type input "0"
click at [82, 140] on icon at bounding box center [79, 143] width 7 height 7
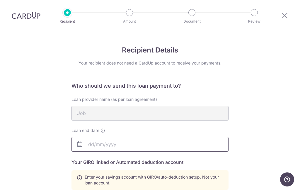
click at [78, 137] on input "text" at bounding box center [149, 144] width 157 height 15
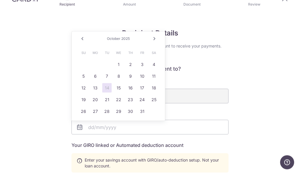
click at [153, 52] on link "Next" at bounding box center [154, 55] width 7 height 7
click at [154, 52] on link "Next" at bounding box center [154, 55] width 7 height 7
click at [153, 52] on link "Next" at bounding box center [154, 55] width 7 height 7
click at [154, 52] on link "Next" at bounding box center [154, 55] width 7 height 7
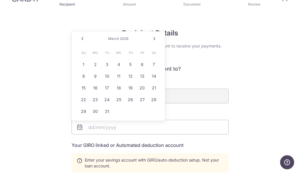
click at [154, 52] on link "Next" at bounding box center [154, 55] width 7 height 7
click at [144, 77] on link "1" at bounding box center [141, 81] width 9 height 9
type input "05/01/2026"
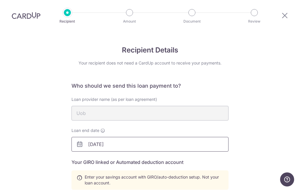
click at [83, 137] on input "05/01/2026" at bounding box center [149, 144] width 157 height 15
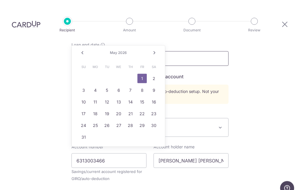
scroll to position [9, 0]
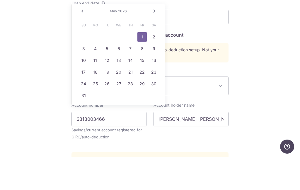
click at [143, 65] on link "1" at bounding box center [141, 69] width 9 height 9
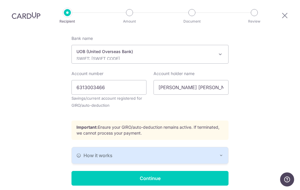
scroll to position [158, 0]
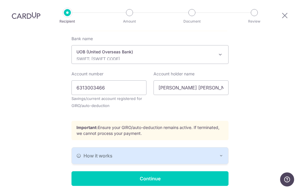
click at [156, 171] on input "Continue" at bounding box center [149, 178] width 157 height 15
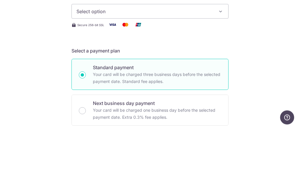
scroll to position [56, 0]
type input "1,923.52"
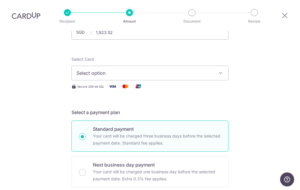
click at [218, 70] on icon "button" at bounding box center [220, 73] width 6 height 6
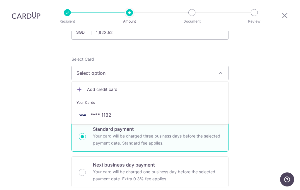
click at [111, 108] on link "**** 1182" at bounding box center [150, 115] width 156 height 14
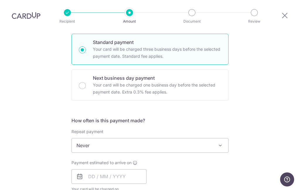
scroll to position [154, 0]
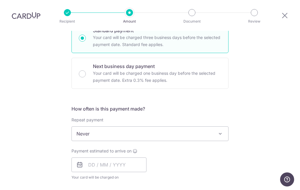
click at [221, 130] on span at bounding box center [219, 133] width 7 height 7
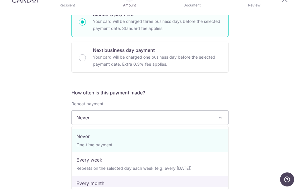
select select "3"
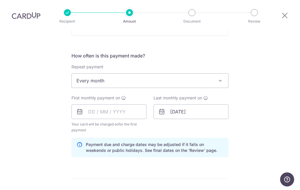
scroll to position [214, 0]
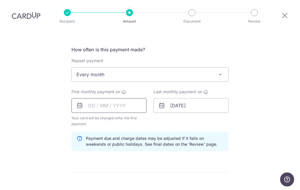
click at [89, 98] on input "text" at bounding box center [108, 105] width 75 height 15
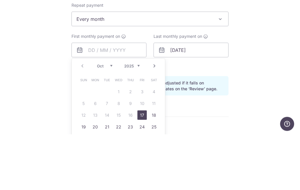
click at [111, 119] on select "Oct Nov Dec" at bounding box center [105, 121] width 16 height 5
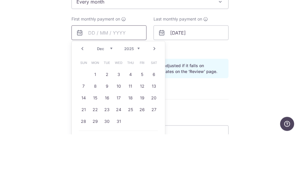
scroll to position [241, 0]
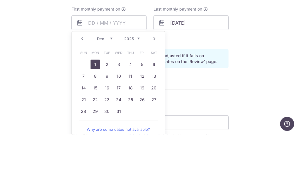
click at [95, 115] on link "1" at bounding box center [94, 119] width 9 height 9
type input "[DATE]"
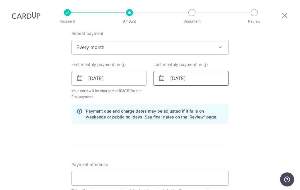
click at [202, 71] on input "05/01/2026" at bounding box center [190, 78] width 75 height 15
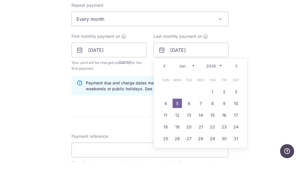
click at [194, 92] on select "Jan Feb Mar Apr May Jun Jul Aug Sep Oct Nov Dec" at bounding box center [187, 94] width 16 height 5
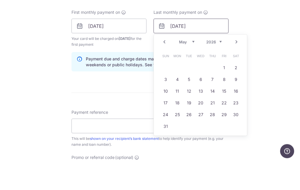
scroll to position [266, 0]
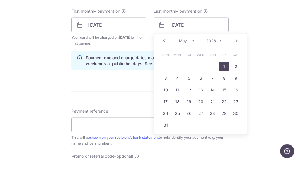
click at [225, 90] on link "1" at bounding box center [223, 94] width 9 height 9
type input "01/05/2026"
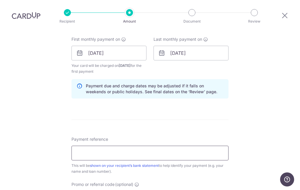
click at [133, 145] on input "Payment reference" at bounding box center [149, 152] width 157 height 15
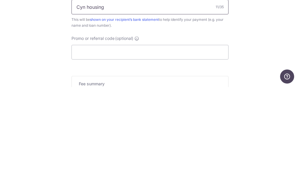
scroll to position [309, 0]
type input "Cyn housing"
click at [169, 148] on input "Promo or referral code (optional)" at bounding box center [149, 155] width 157 height 15
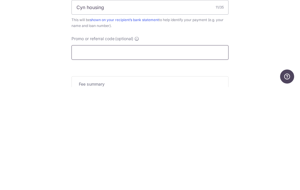
type input "4"
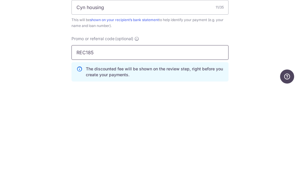
type input "REC185"
click at [254, 36] on div "Tell us more about your payment Enter payment amount SGD 1,923.52 1923.52 Selec…" at bounding box center [150, 16] width 300 height 588
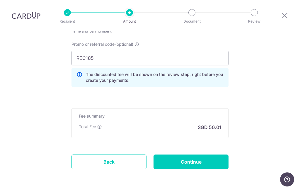
scroll to position [405, 0]
click at [197, 154] on input "Continue" at bounding box center [190, 161] width 75 height 15
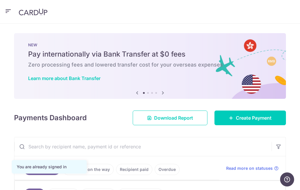
click at [10, 11] on icon "button" at bounding box center [8, 11] width 7 height 7
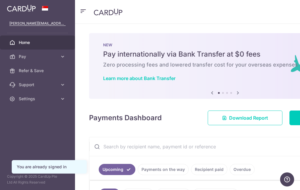
click at [64, 57] on icon at bounding box center [63, 57] width 6 height 6
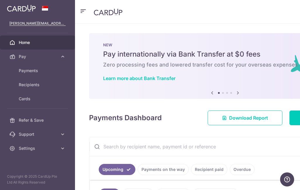
click at [42, 87] on span "Recipients" at bounding box center [38, 85] width 39 height 6
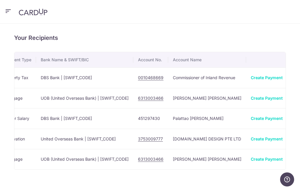
scroll to position [0, 123]
click at [294, 160] on icon "button" at bounding box center [297, 159] width 6 height 6
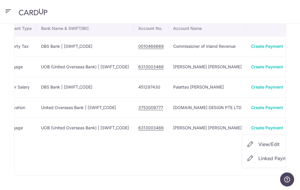
scroll to position [31, 0]
click at [171, 164] on div at bounding box center [150, 95] width 300 height 190
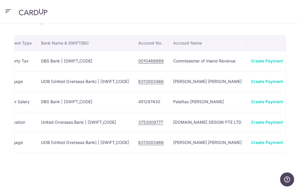
scroll to position [0, 0]
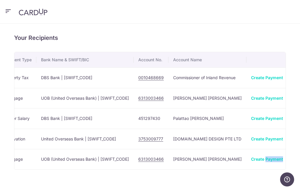
click at [207, 180] on div "Your Recipients Name Payment Type Bank Name & SWIFT/BIC Account No. Account Nam…" at bounding box center [150, 107] width 300 height 166
click at [205, 178] on div "Your Recipients Name Payment Type Bank Name & SWIFT/BIC Account No. Account Nam…" at bounding box center [150, 107] width 300 height 166
click at [294, 159] on icon "button" at bounding box center [297, 159] width 6 height 6
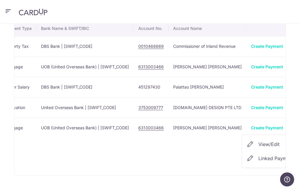
scroll to position [31, 0]
click at [258, 147] on span "View/Edit" at bounding box center [278, 144] width 40 height 7
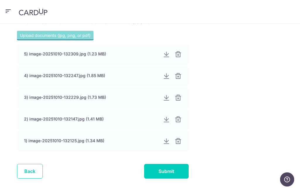
scroll to position [385, 0]
click at [28, 173] on link "Back" at bounding box center [30, 171] width 26 height 15
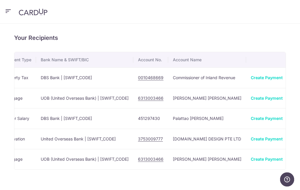
scroll to position [0, 123]
click at [294, 159] on icon "button" at bounding box center [297, 159] width 6 height 6
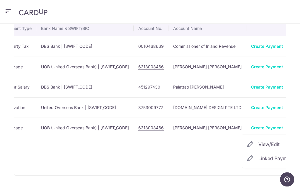
scroll to position [31, 0]
click at [260, 160] on span "Linked Payments" at bounding box center [276, 158] width 37 height 6
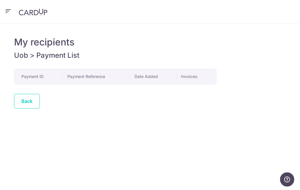
click at [30, 102] on link "Back" at bounding box center [27, 101] width 26 height 15
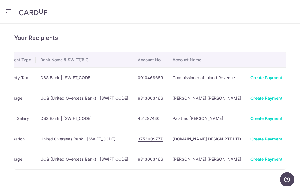
scroll to position [0, 123]
click at [251, 161] on link "Create Payment" at bounding box center [267, 158] width 32 height 5
click at [294, 159] on icon "button" at bounding box center [297, 159] width 6 height 6
click at [258, 174] on span "View/Edit" at bounding box center [278, 175] width 40 height 7
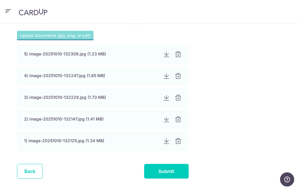
scroll to position [385, 0]
click at [171, 170] on input "Submit" at bounding box center [166, 171] width 44 height 15
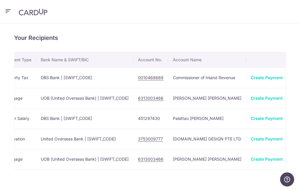
scroll to position [0, 123]
click at [294, 158] on icon "button" at bounding box center [297, 159] width 6 height 6
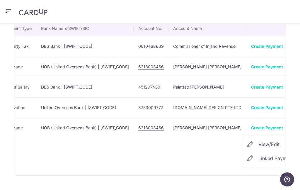
scroll to position [31, 0]
click at [258, 146] on span "View/Edit" at bounding box center [278, 144] width 40 height 7
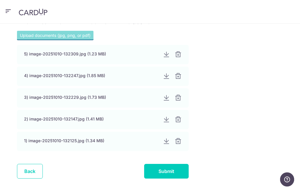
scroll to position [385, 0]
click at [171, 171] on input "Submit" at bounding box center [166, 171] width 44 height 15
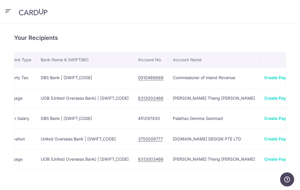
scroll to position [0, 123]
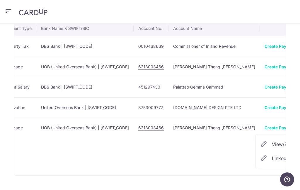
scroll to position [31, 0]
click at [271, 145] on span "View/Edit" at bounding box center [291, 144] width 40 height 7
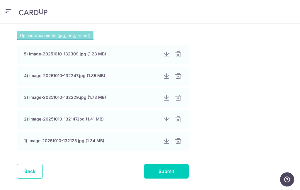
scroll to position [385, 0]
click at [28, 172] on link "Back" at bounding box center [30, 171] width 26 height 15
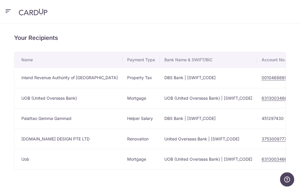
click at [257, 159] on td "6313003466" at bounding box center [274, 159] width 35 height 20
click at [259, 160] on td "6313003466" at bounding box center [274, 159] width 35 height 20
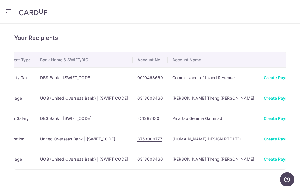
scroll to position [0, 123]
click at [264, 159] on link "Create Payment" at bounding box center [280, 158] width 32 height 5
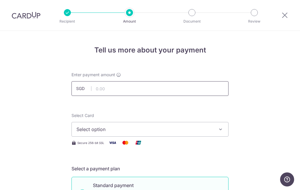
click at [120, 89] on input "text" at bounding box center [149, 88] width 157 height 15
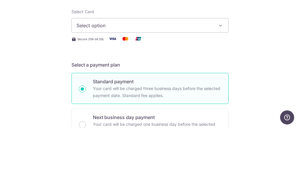
scroll to position [51, 0]
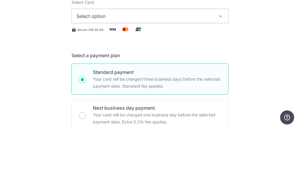
click at [217, 70] on button "Select option" at bounding box center [149, 77] width 157 height 15
type input "1,923.52"
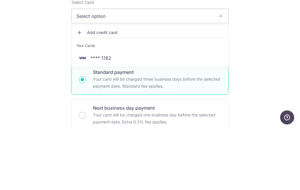
scroll to position [23, 0]
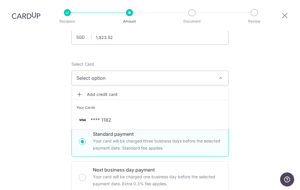
click at [119, 116] on span "**** 1182" at bounding box center [149, 119] width 147 height 7
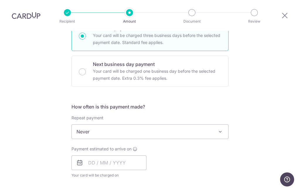
scroll to position [157, 0]
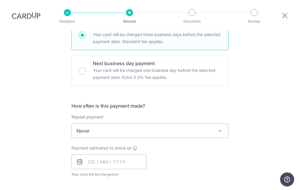
click at [214, 123] on span "Never" at bounding box center [150, 130] width 156 height 14
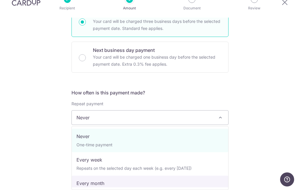
select select "3"
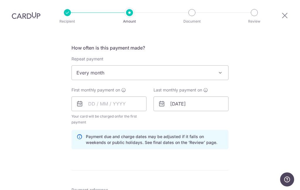
scroll to position [217, 0]
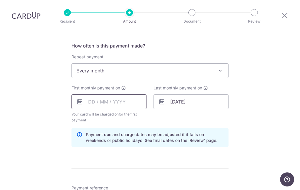
click at [89, 94] on input "text" at bounding box center [108, 101] width 75 height 15
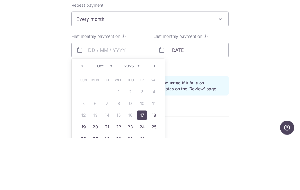
click at [112, 115] on select "Oct Nov Dec" at bounding box center [105, 117] width 16 height 5
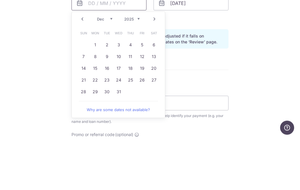
scroll to position [273, 0]
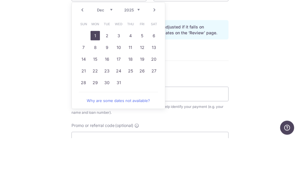
click at [95, 82] on link "1" at bounding box center [94, 86] width 9 height 9
type input "[DATE]"
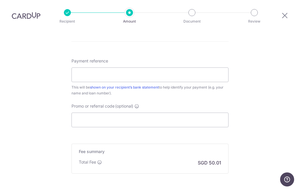
scroll to position [346, 0]
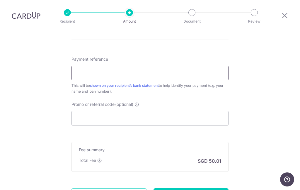
click at [154, 66] on input "Payment reference" at bounding box center [149, 73] width 157 height 15
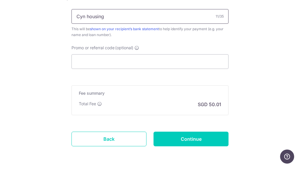
scroll to position [379, 0]
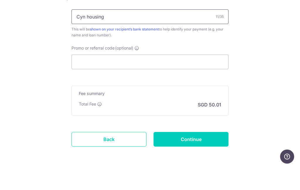
type input "Cyn housing"
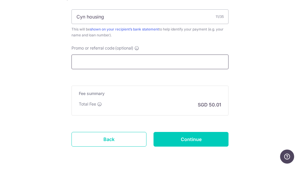
click at [121, 77] on input "Promo or referral code (optional)" at bounding box center [149, 84] width 157 height 15
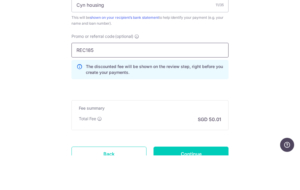
type input "REC185"
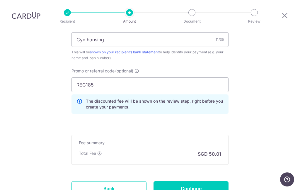
click at [197, 181] on input "Continue" at bounding box center [190, 188] width 75 height 15
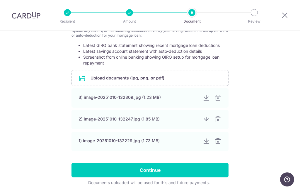
scroll to position [224, 0]
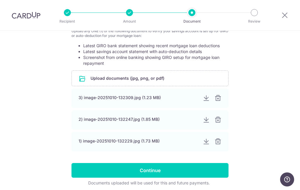
click at [147, 172] on input "Continue" at bounding box center [149, 170] width 157 height 15
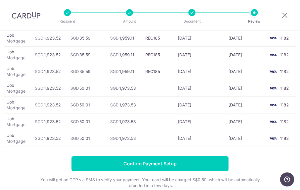
scroll to position [0, 7]
click at [283, 13] on icon at bounding box center [284, 14] width 7 height 7
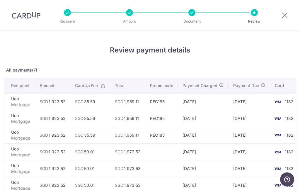
scroll to position [0, 0]
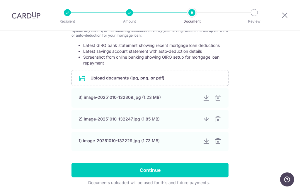
scroll to position [224, 0]
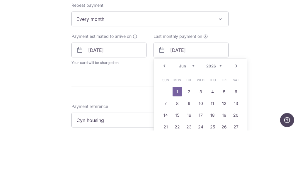
click at [194, 123] on select "Jan Feb Mar Apr May Jun Jul Aug Sep Oct Nov Dec" at bounding box center [187, 125] width 16 height 5
click at [193, 123] on select "Jan Feb Mar Apr May Jun Jul Aug Sep Oct Nov Dec" at bounding box center [187, 125] width 16 height 5
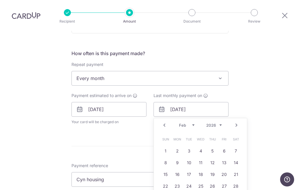
click at [164, 146] on link "1" at bounding box center [165, 150] width 9 height 9
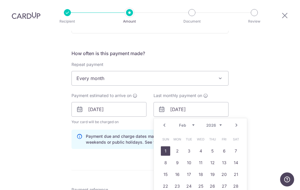
type input "01/02/2026"
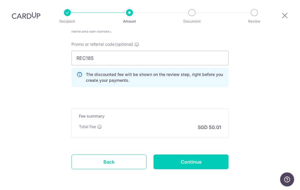
scroll to position [400, 0]
click at [197, 154] on input "Continue" at bounding box center [190, 161] width 75 height 15
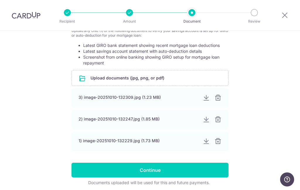
scroll to position [224, 0]
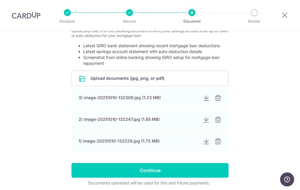
click at [156, 171] on input "Continue" at bounding box center [149, 170] width 157 height 15
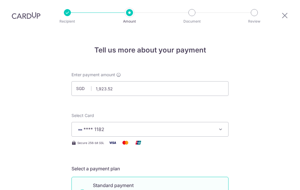
scroll to position [188, 0]
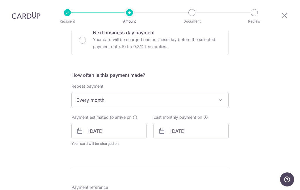
click at [163, 127] on icon at bounding box center [161, 130] width 7 height 7
click at [157, 123] on input "01/02/2026" at bounding box center [190, 130] width 75 height 15
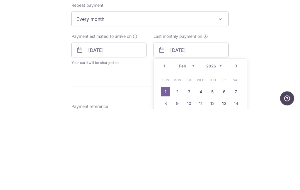
click at [194, 144] on select "Jan Feb Mar Apr May Jun Jul Aug Sep Oct Nov Dec" at bounding box center [187, 146] width 16 height 5
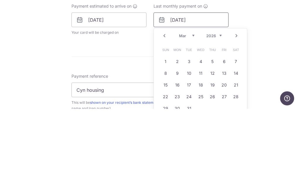
scroll to position [223, 0]
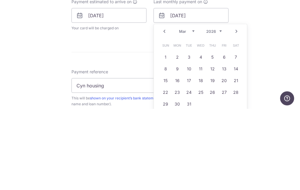
click at [166, 133] on link "1" at bounding box center [165, 137] width 9 height 9
type input "01/03/2026"
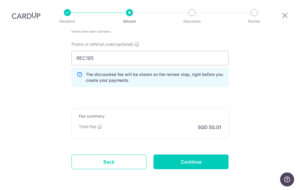
scroll to position [400, 0]
click at [193, 154] on input "Continue" at bounding box center [190, 161] width 75 height 15
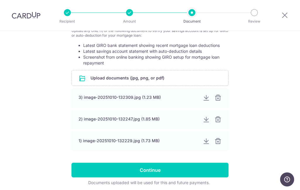
scroll to position [224, 0]
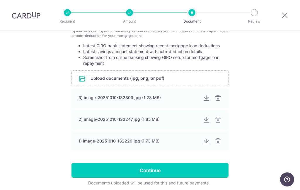
click at [149, 172] on input "Continue" at bounding box center [149, 170] width 157 height 15
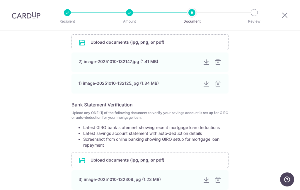
scroll to position [142, 0]
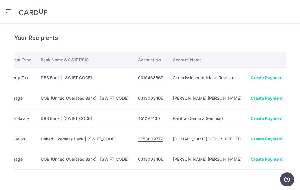
scroll to position [0, 123]
click at [251, 160] on link "Create Payment" at bounding box center [267, 158] width 32 height 5
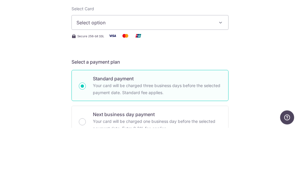
scroll to position [42, 0]
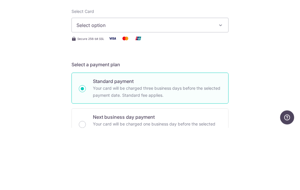
click at [221, 84] on icon "button" at bounding box center [220, 87] width 6 height 6
type input "1,923.52"
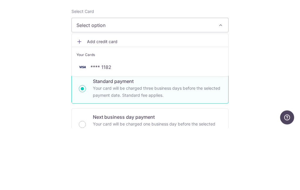
scroll to position [23, 0]
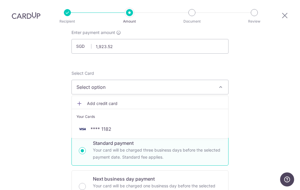
click at [118, 125] on span "**** 1182" at bounding box center [149, 128] width 147 height 7
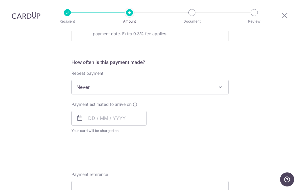
scroll to position [211, 0]
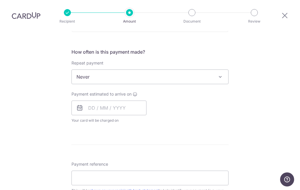
click at [219, 73] on span at bounding box center [219, 76] width 7 height 7
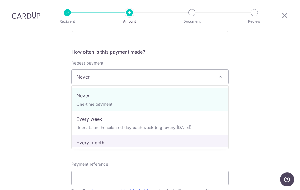
select select "3"
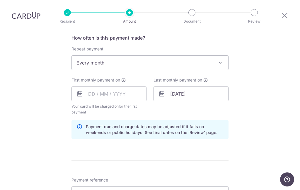
scroll to position [226, 0]
click at [89, 86] on input "text" at bounding box center [108, 93] width 75 height 15
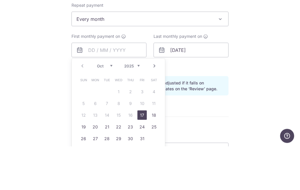
click at [111, 107] on select "Oct Nov Dec" at bounding box center [105, 109] width 16 height 5
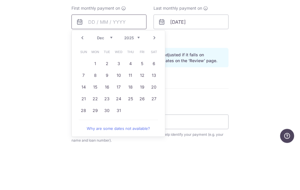
scroll to position [256, 0]
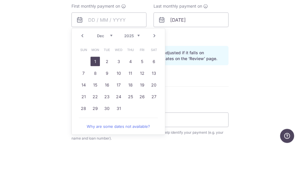
click at [95, 100] on link "1" at bounding box center [94, 104] width 9 height 9
type input "01/12/2025"
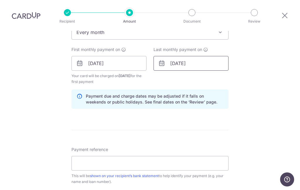
click at [208, 56] on input "01/06/2026" at bounding box center [190, 63] width 75 height 15
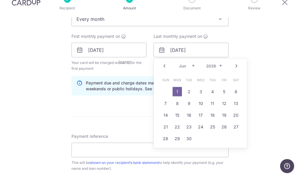
click at [194, 77] on select "Jan Feb Mar Apr May Jun Jul Aug Sep Oct Nov Dec" at bounding box center [187, 79] width 16 height 5
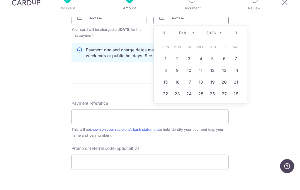
scroll to position [300, 0]
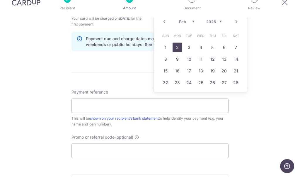
click at [178, 56] on link "2" at bounding box center [176, 60] width 9 height 9
type input "02/02/2026"
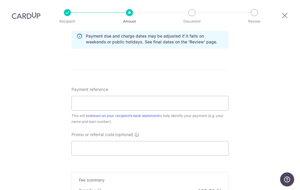
scroll to position [331, 0]
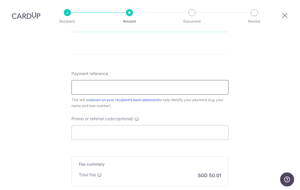
click at [166, 80] on input "Payment reference" at bounding box center [149, 87] width 157 height 15
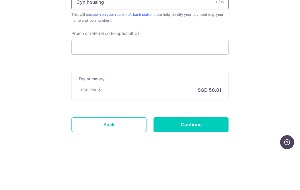
scroll to position [379, 0]
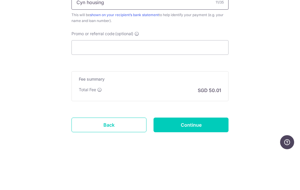
type input "Cyn housing"
click at [128, 77] on input "Promo or referral code (optional)" at bounding box center [149, 84] width 157 height 15
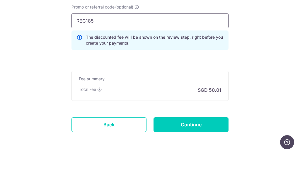
scroll to position [405, 0]
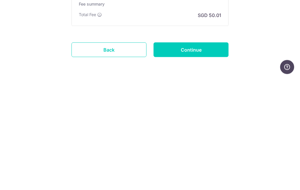
type input "REC185"
click at [195, 154] on input "Continue" at bounding box center [190, 161] width 75 height 15
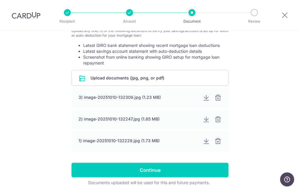
scroll to position [224, 0]
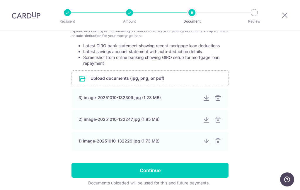
click at [152, 171] on input "Continue" at bounding box center [149, 170] width 157 height 15
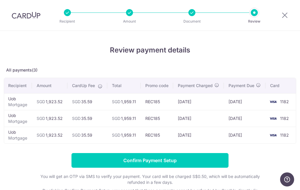
scroll to position [0, 5]
click at [155, 161] on input "Confirm Payment Setup" at bounding box center [149, 160] width 157 height 15
